Goal: Information Seeking & Learning: Find specific fact

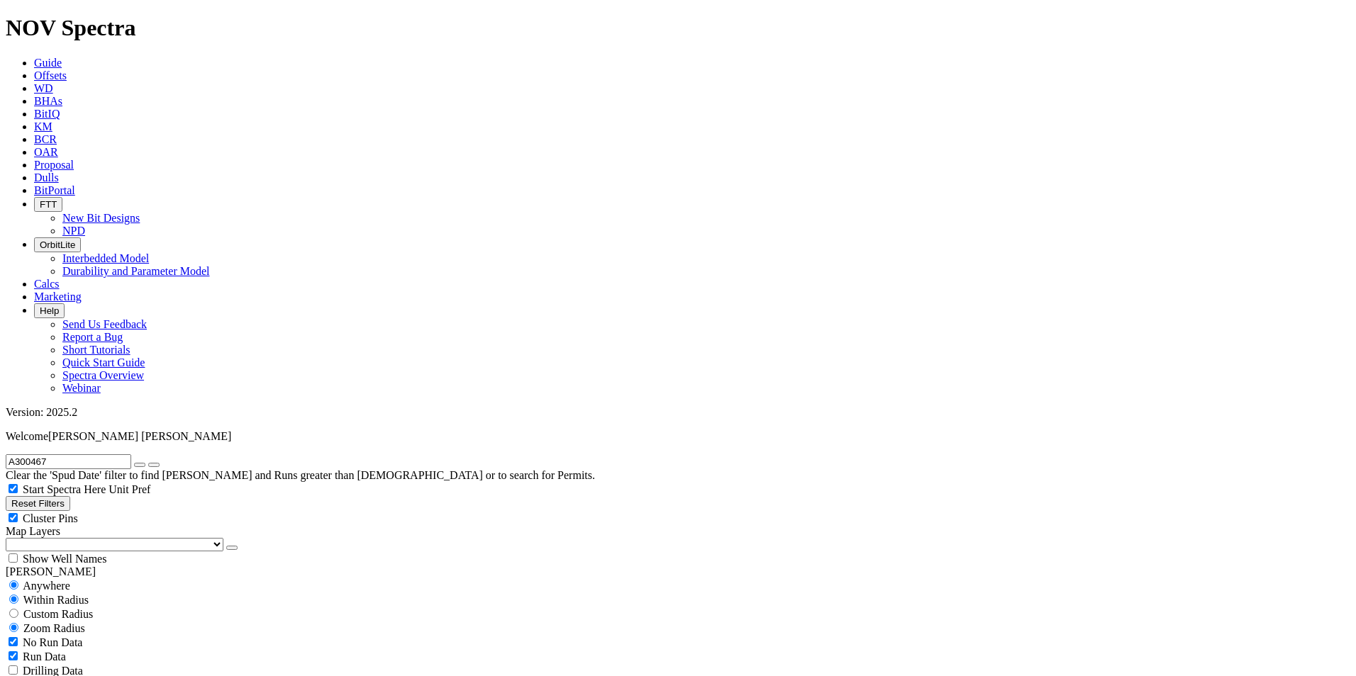
radio input "true"
radio input "false"
type input "[DATE]"
radio input "false"
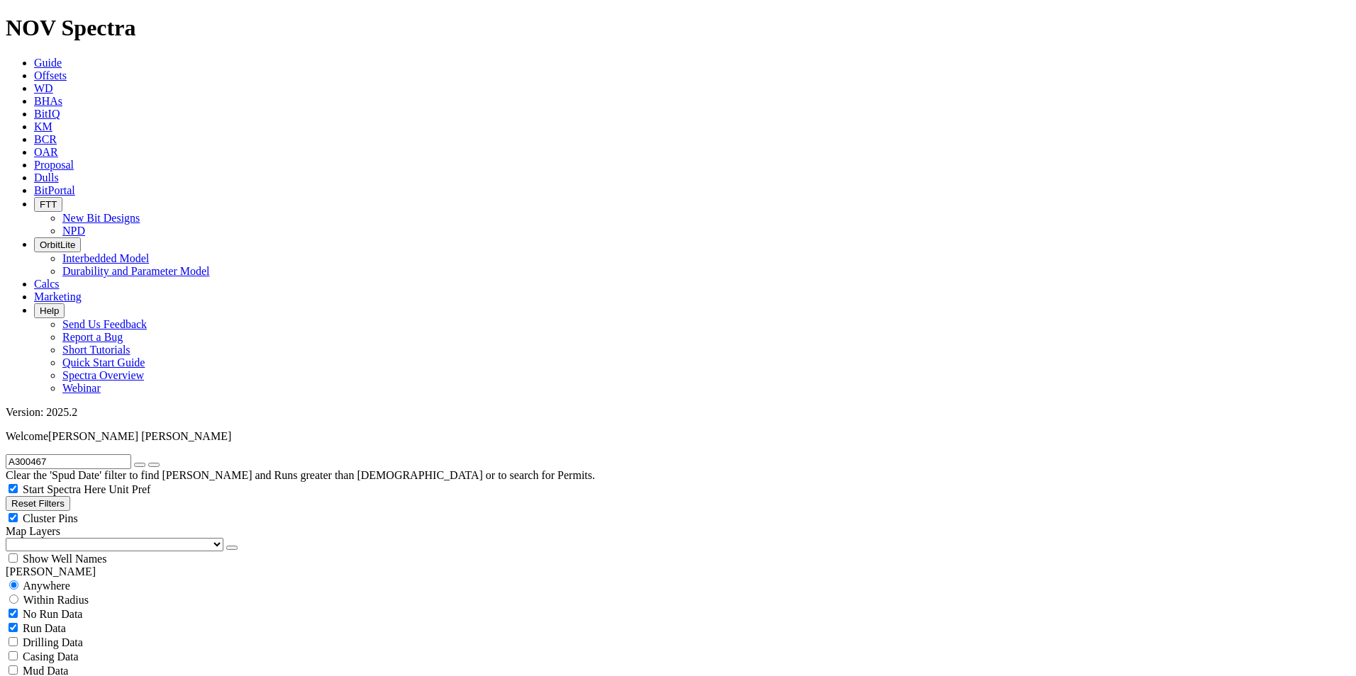
radio input "true"
type input "18664807"
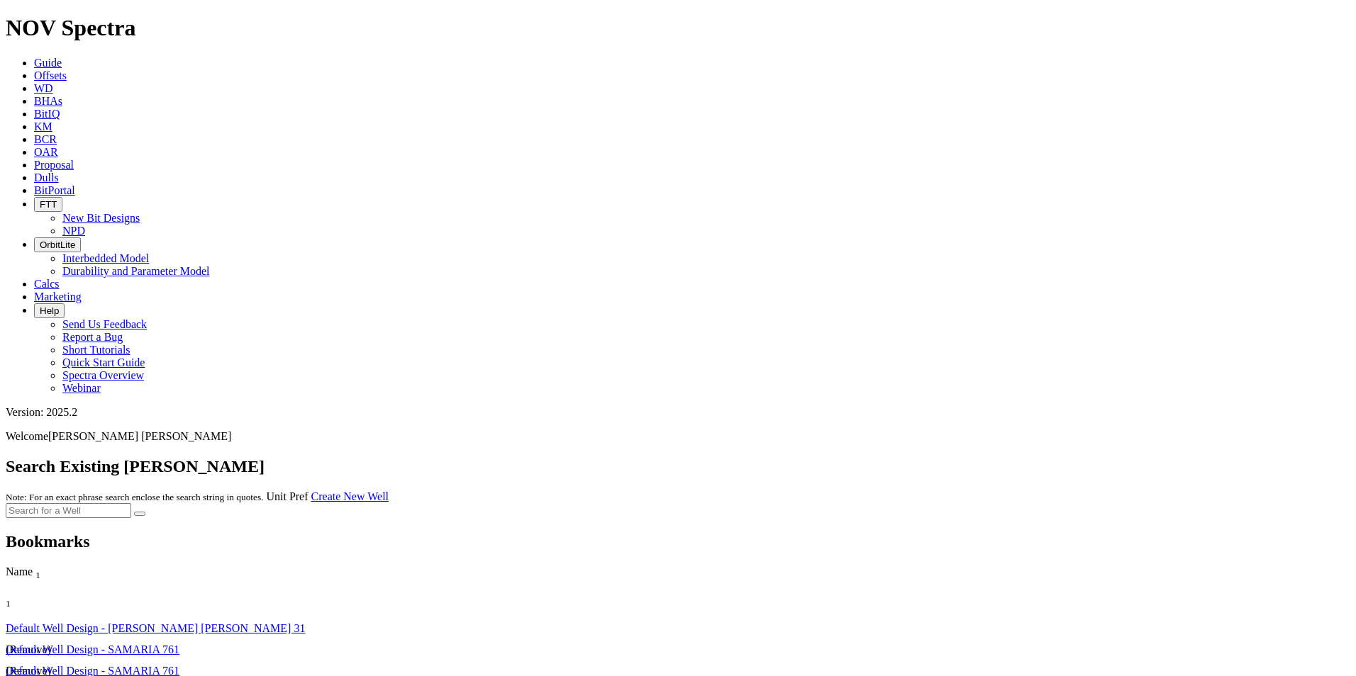
click at [34, 69] on icon at bounding box center [34, 75] width 0 height 12
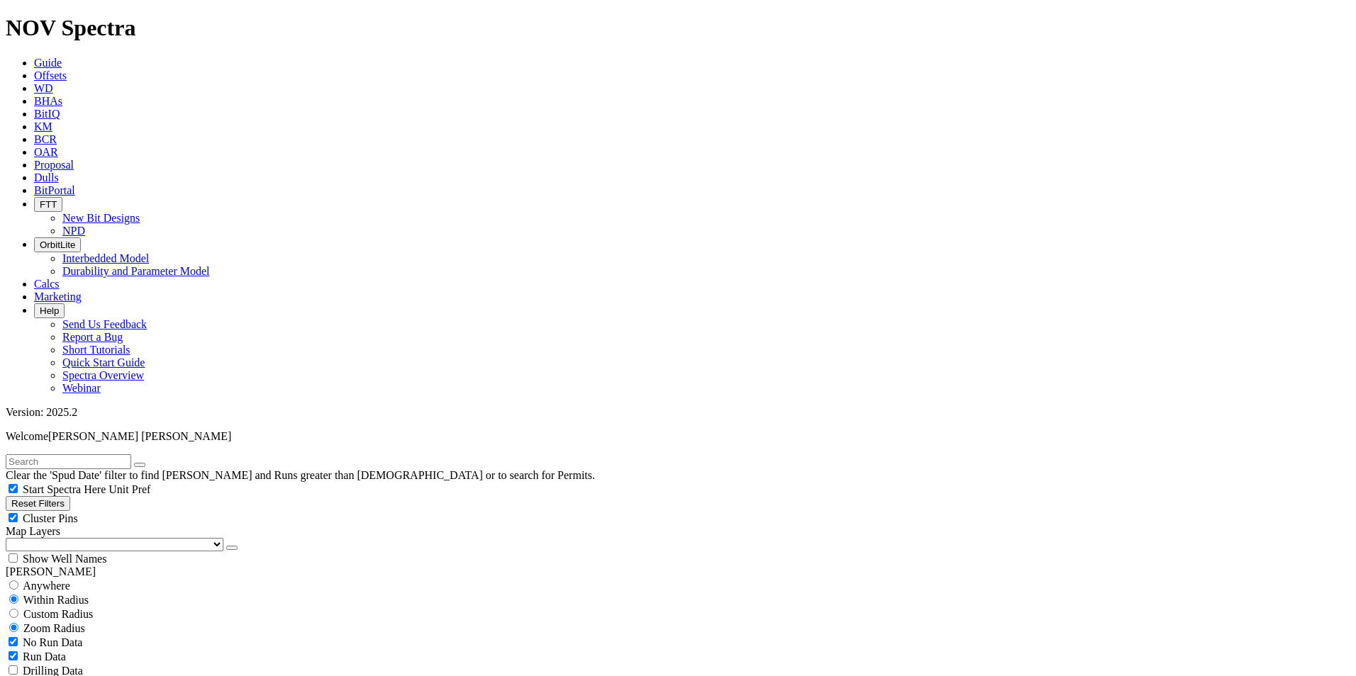
click at [131, 454] on input "text" at bounding box center [68, 461] width 125 height 15
type input "itta"
click at [18, 581] on input "radio" at bounding box center [13, 585] width 9 height 9
radio input "true"
radio input "false"
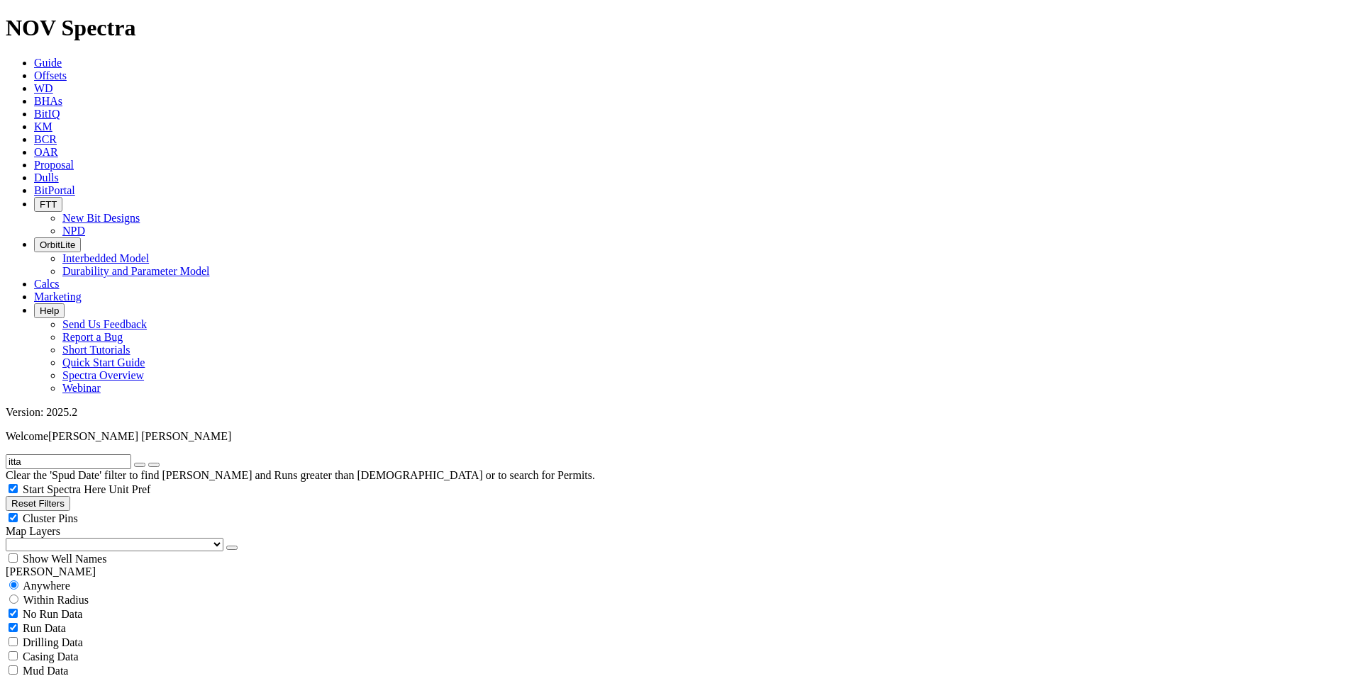
select select "12.25"
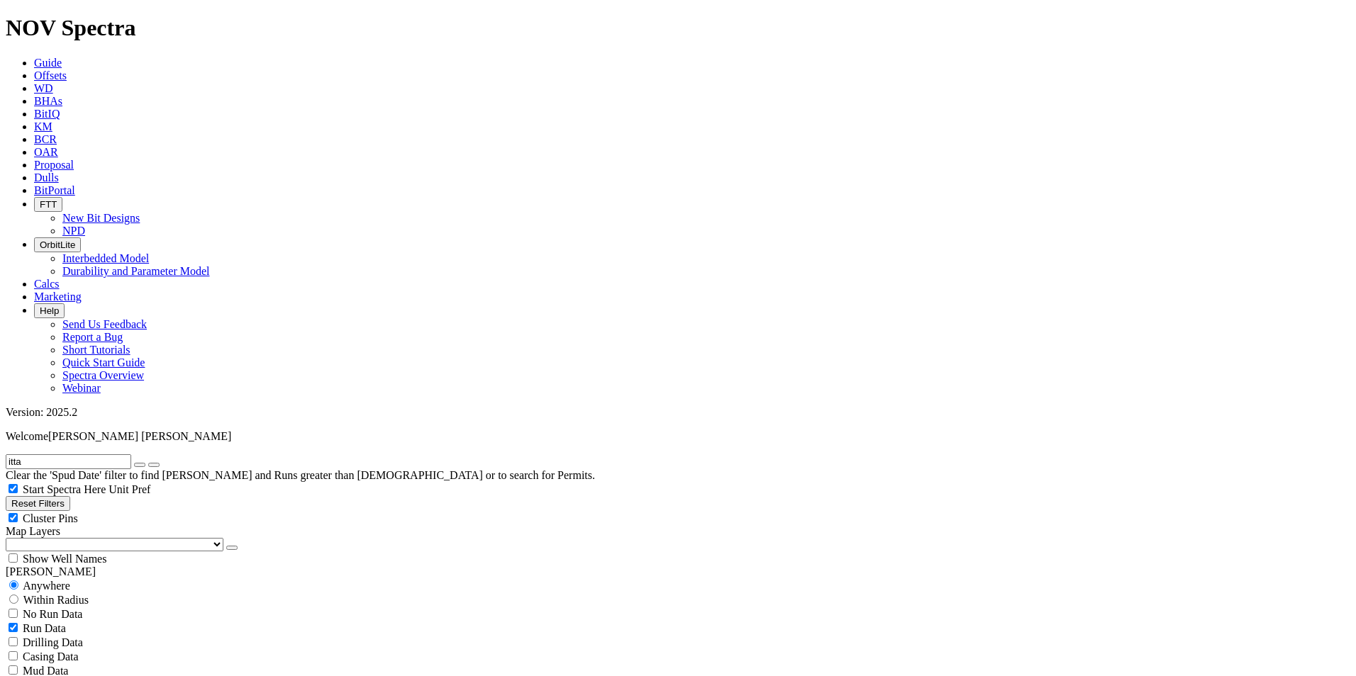
checkbox input "false"
select select "? number:12.25 ?"
click at [154, 465] on icon "submit" at bounding box center [154, 465] width 0 height 0
click at [62, 496] on button "Reset Filters" at bounding box center [38, 503] width 65 height 15
radio input "false"
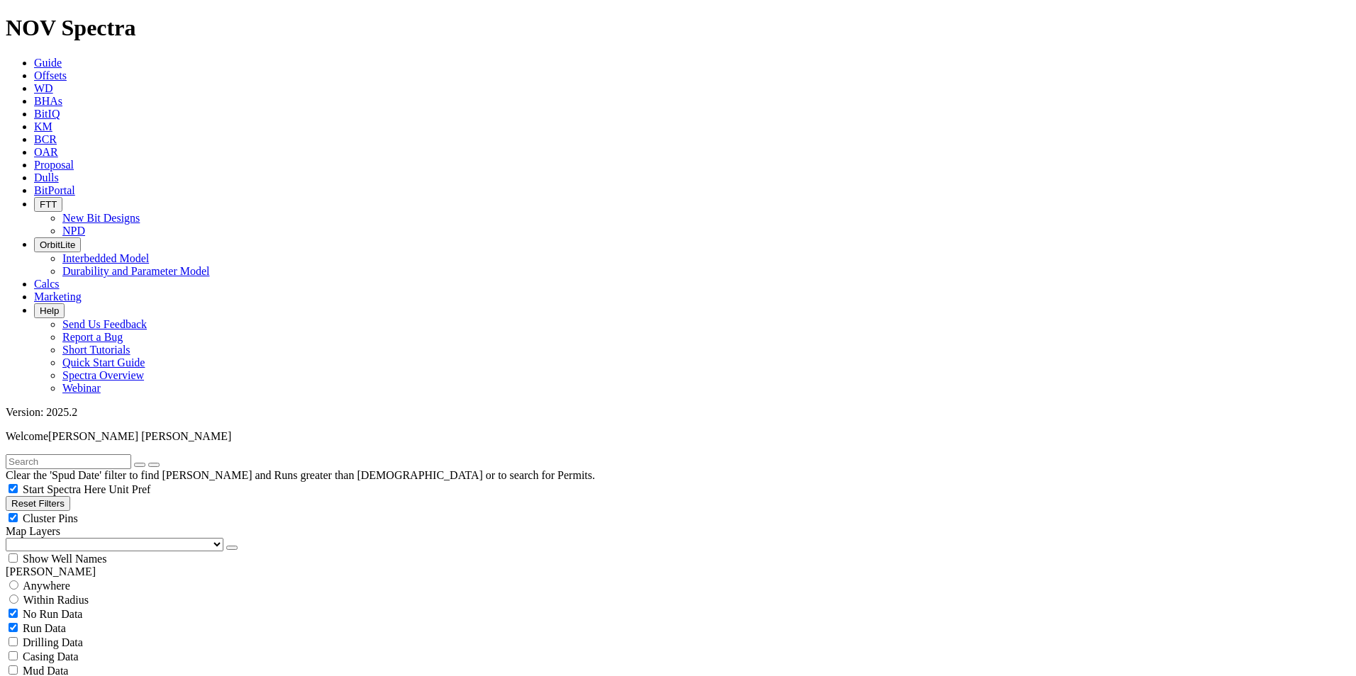
radio input "true"
checkbox input "true"
type input "[DATE]"
select select
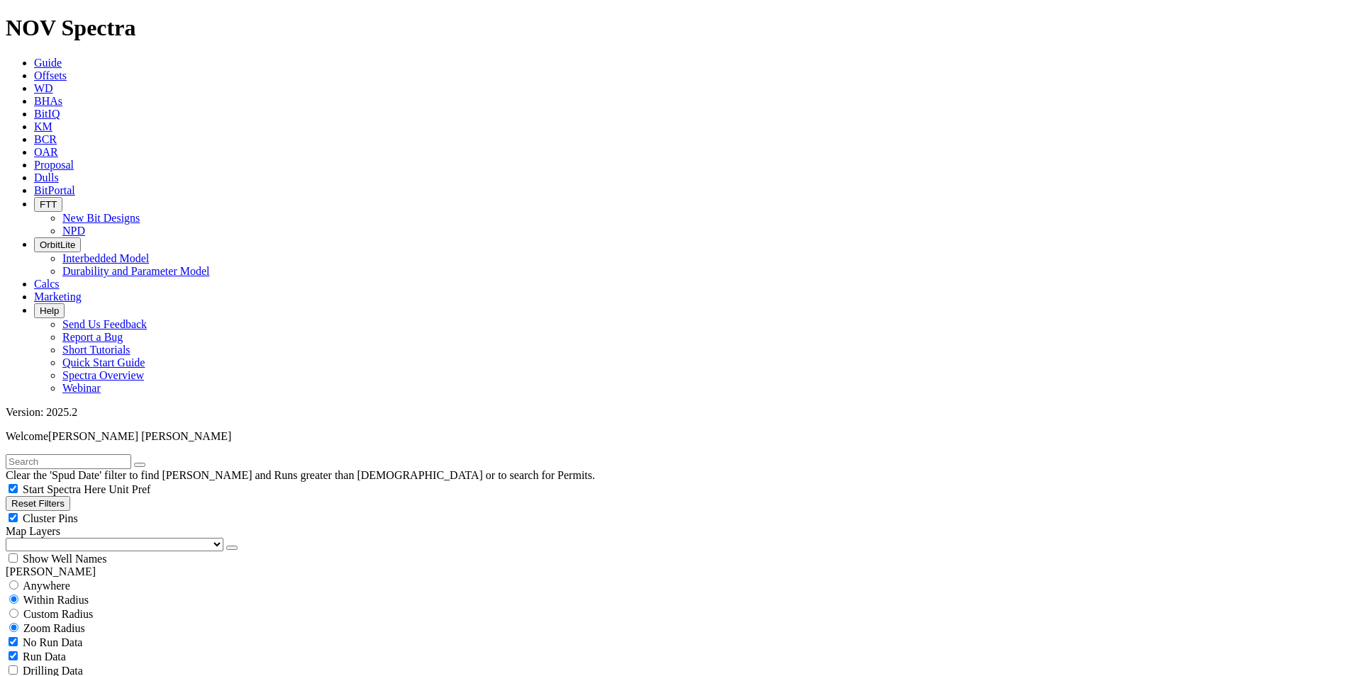
scroll to position [495, 0]
click at [69, 454] on input "text" at bounding box center [68, 461] width 125 height 15
type input "itta"
click at [148, 463] on button "submit" at bounding box center [153, 465] width 11 height 4
click at [30, 579] on div "Anywhere" at bounding box center [678, 586] width 1344 height 14
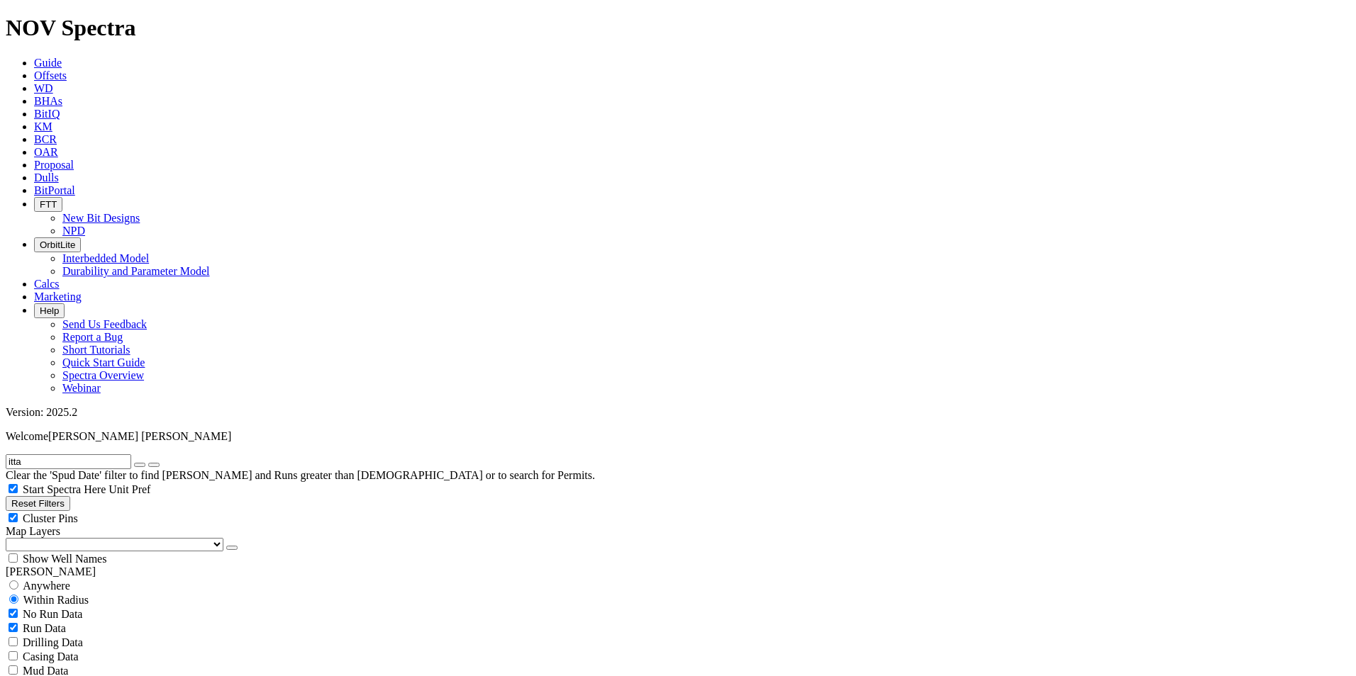
radio input "true"
radio input "false"
click at [28, 607] on div "No Run Data" at bounding box center [678, 614] width 1344 height 14
checkbox input "false"
drag, startPoint x: 69, startPoint y: 442, endPoint x: 103, endPoint y: 425, distance: 37.4
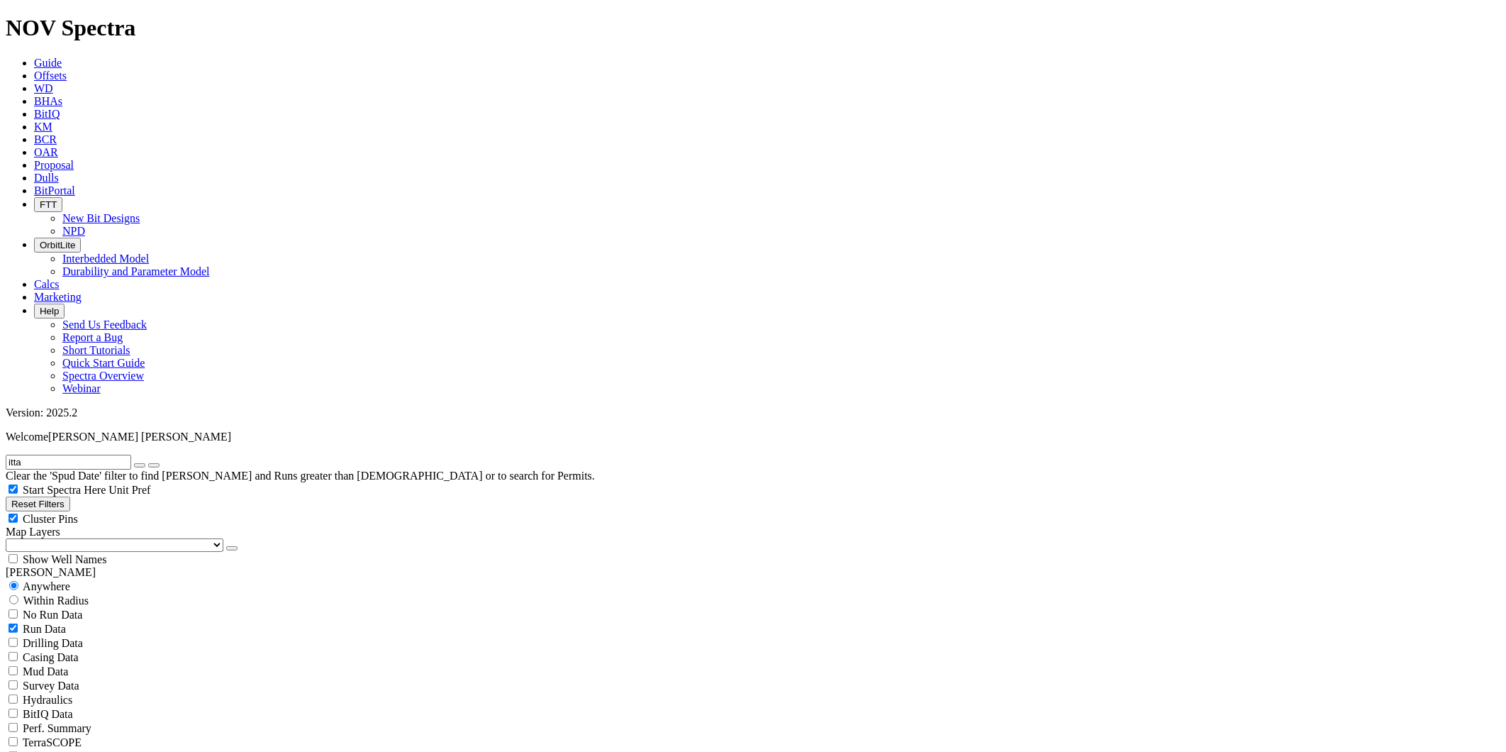
radio input "false"
radio input "true"
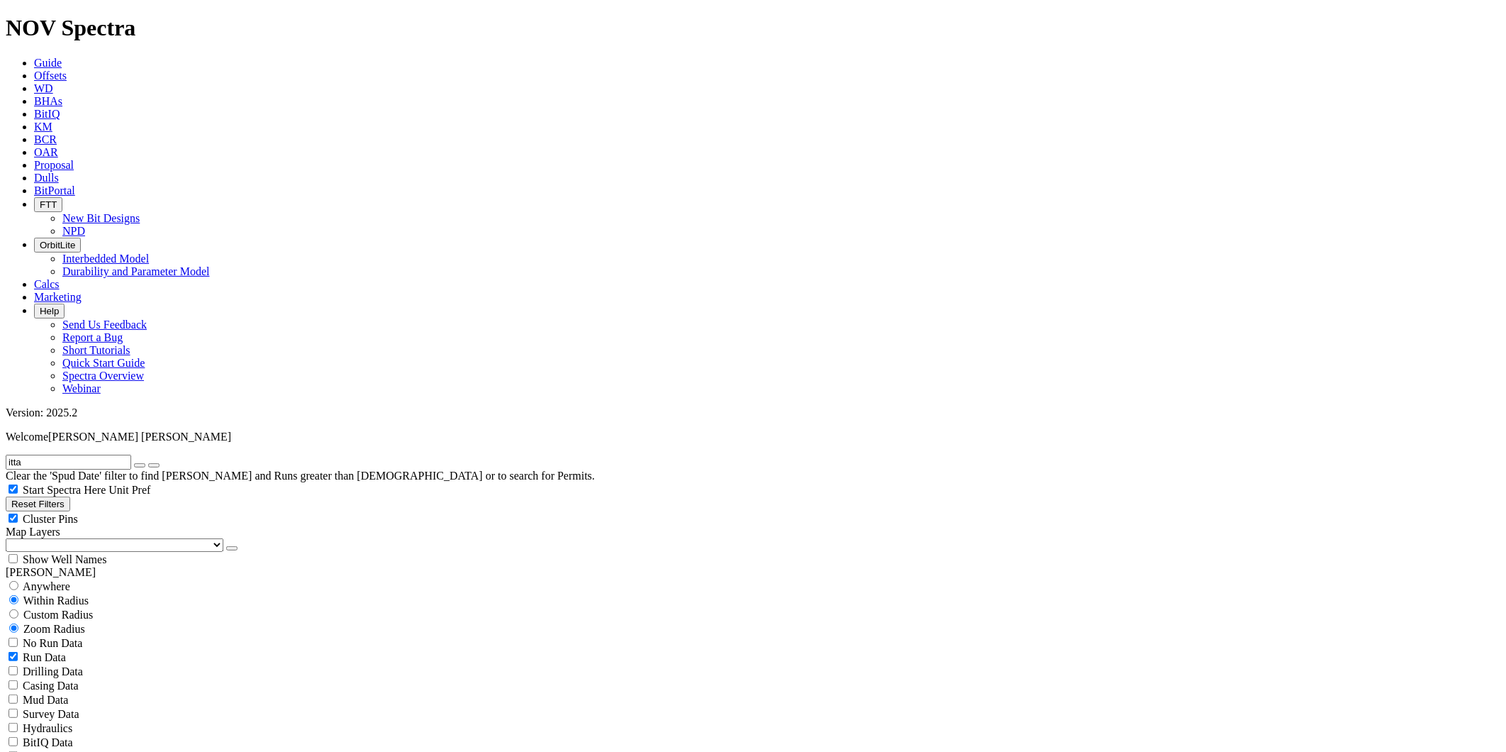
select select "? number:14.5 ?"
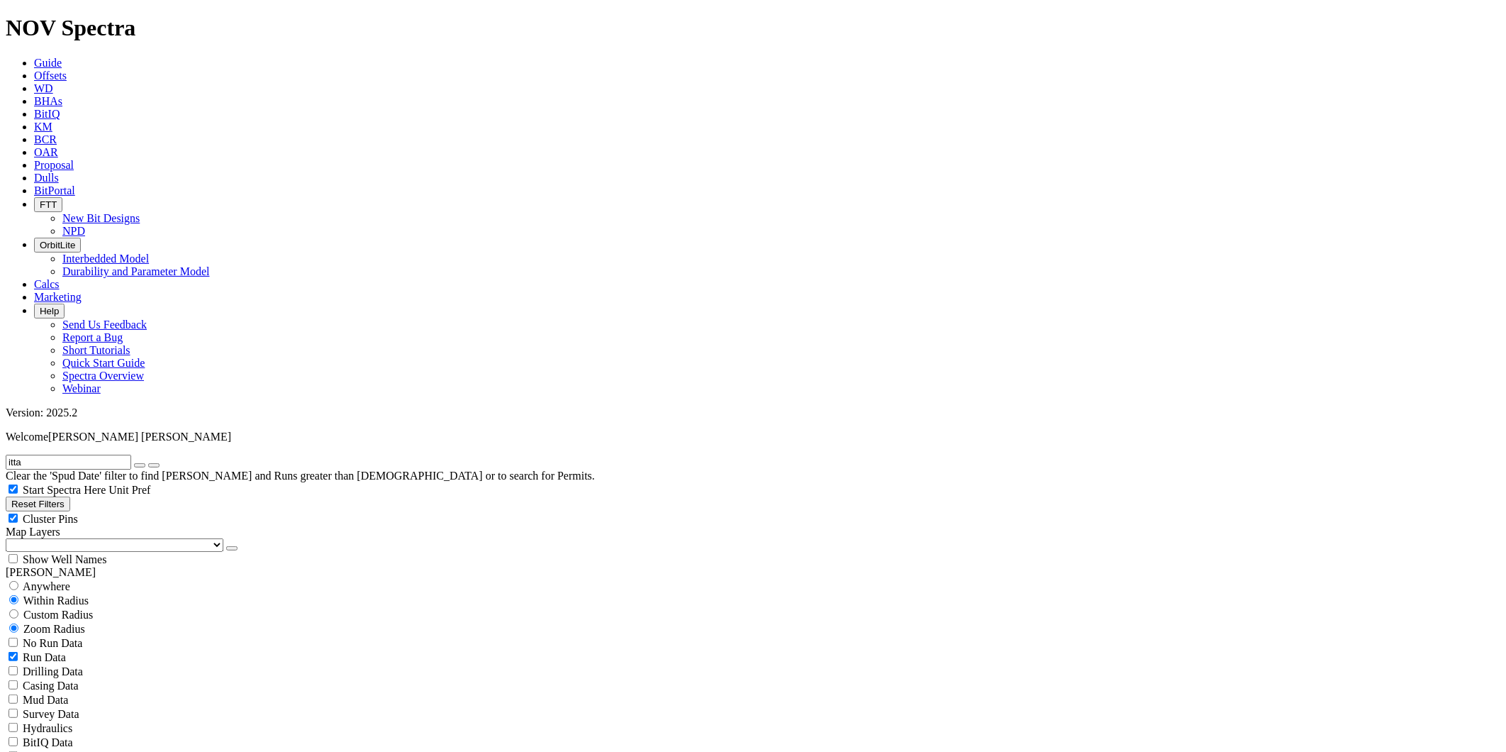
select select "? number:12.25 ?"
